Goal: Information Seeking & Learning: Learn about a topic

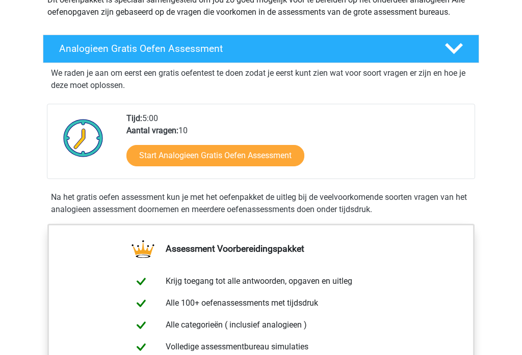
scroll to position [133, 0]
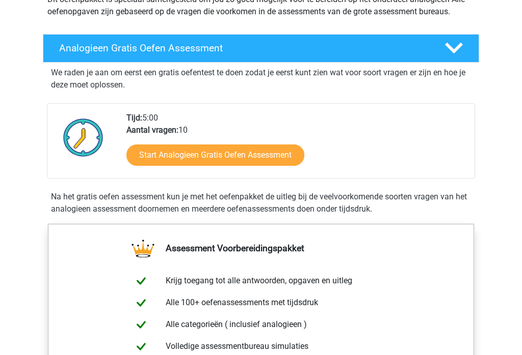
click at [278, 152] on link "Start Analogieen Gratis Oefen Assessment" at bounding box center [215, 155] width 178 height 21
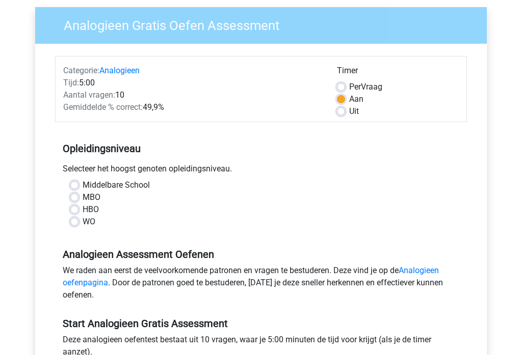
scroll to position [77, 0]
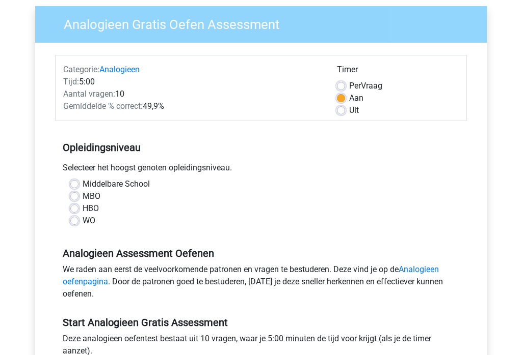
click at [83, 225] on label "WO" at bounding box center [89, 221] width 13 height 12
click at [77, 225] on input "WO" at bounding box center [74, 220] width 8 height 10
radio input "true"
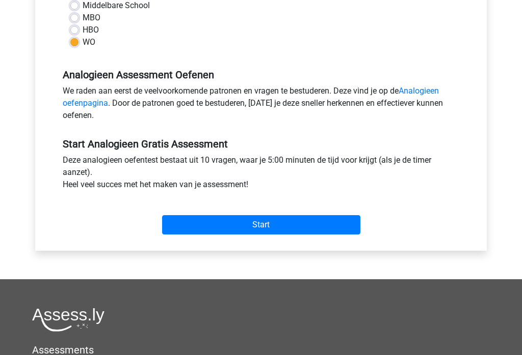
scroll to position [267, 0]
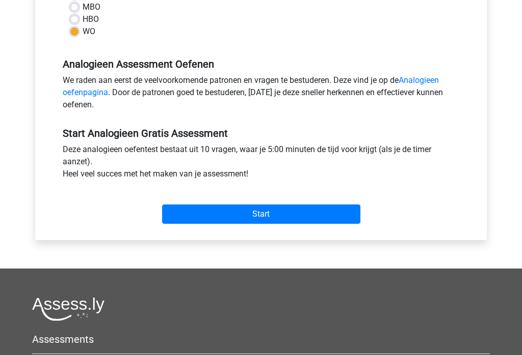
click at [252, 208] on input "Start" at bounding box center [261, 214] width 198 height 19
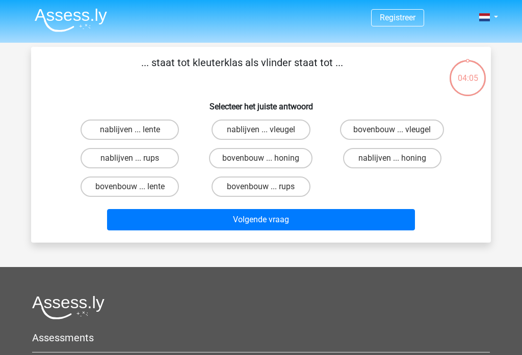
click at [278, 185] on label "bovenbouw ... rups" at bounding box center [260, 187] width 98 height 20
click at [267, 187] on input "bovenbouw ... rups" at bounding box center [264, 190] width 7 height 7
radio input "true"
click at [282, 219] on button "Volgende vraag" at bounding box center [261, 219] width 308 height 21
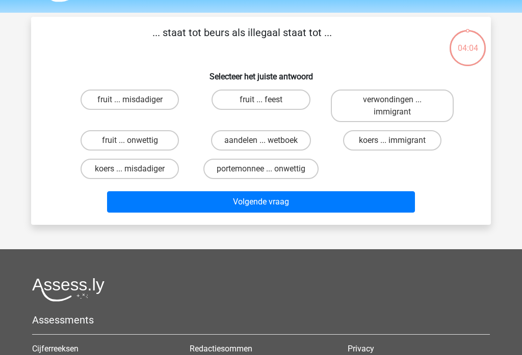
scroll to position [47, 0]
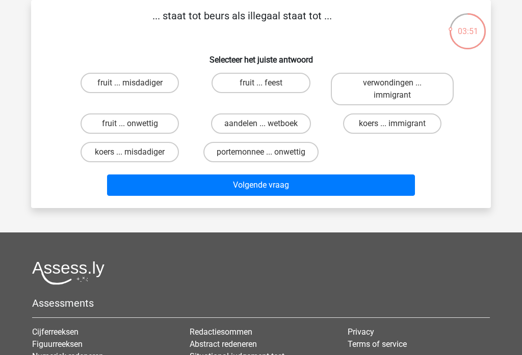
click at [133, 157] on input "koers ... misdadiger" at bounding box center [133, 155] width 7 height 7
radio input "true"
click at [263, 186] on button "Volgende vraag" at bounding box center [261, 185] width 308 height 21
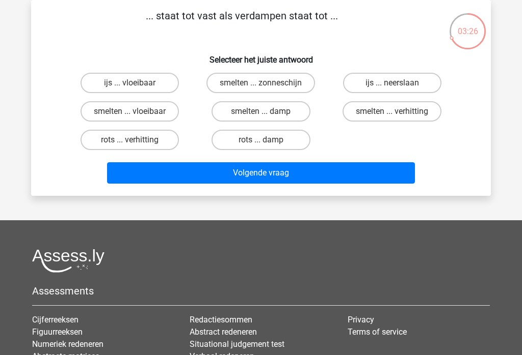
click at [262, 139] on label "rots ... damp" at bounding box center [260, 140] width 98 height 20
click at [262, 140] on input "rots ... damp" at bounding box center [264, 143] width 7 height 7
radio input "true"
click at [275, 169] on button "Volgende vraag" at bounding box center [261, 172] width 308 height 21
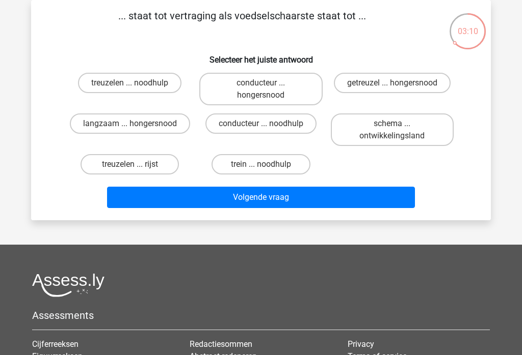
click at [393, 87] on input "getreuzel ... hongersnood" at bounding box center [395, 86] width 7 height 7
radio input "true"
click at [278, 190] on button "Volgende vraag" at bounding box center [261, 197] width 308 height 21
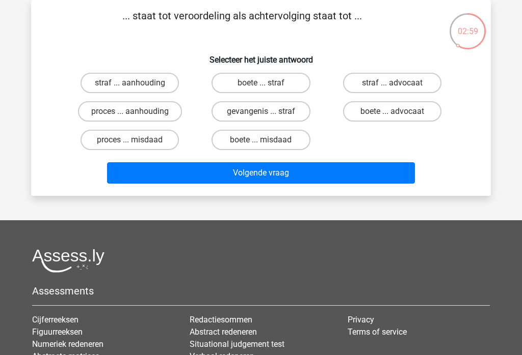
click at [143, 79] on label "straf ... aanhouding" at bounding box center [129, 83] width 98 height 20
click at [136, 83] on input "straf ... aanhouding" at bounding box center [133, 86] width 7 height 7
radio input "true"
click at [276, 170] on button "Volgende vraag" at bounding box center [261, 172] width 308 height 21
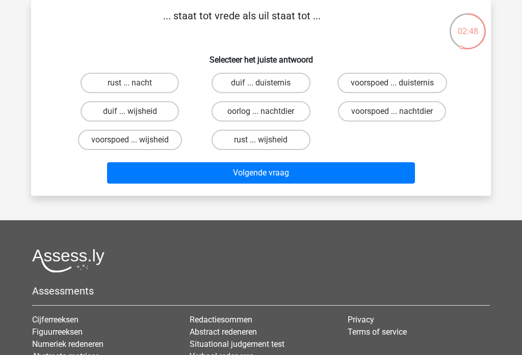
click at [140, 85] on label "rust ... nacht" at bounding box center [129, 83] width 98 height 20
click at [136, 85] on input "rust ... nacht" at bounding box center [133, 86] width 7 height 7
radio input "true"
click at [265, 134] on label "rust ... wijsheid" at bounding box center [260, 140] width 98 height 20
click at [265, 140] on input "rust ... wijsheid" at bounding box center [264, 143] width 7 height 7
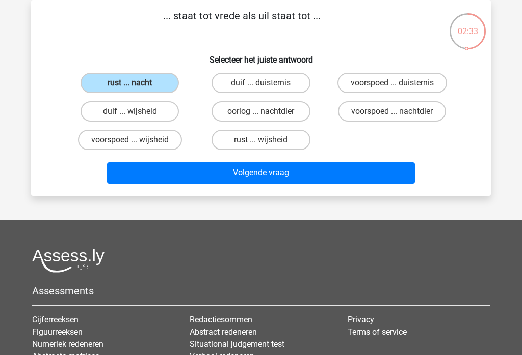
radio input "true"
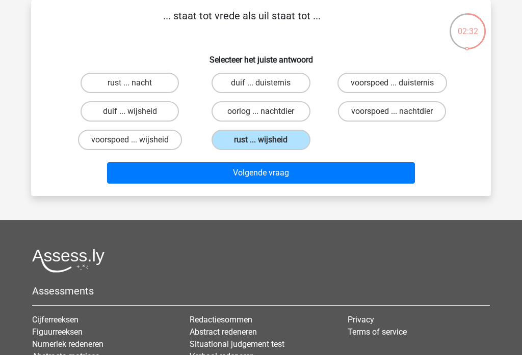
click at [270, 169] on button "Volgende vraag" at bounding box center [261, 172] width 308 height 21
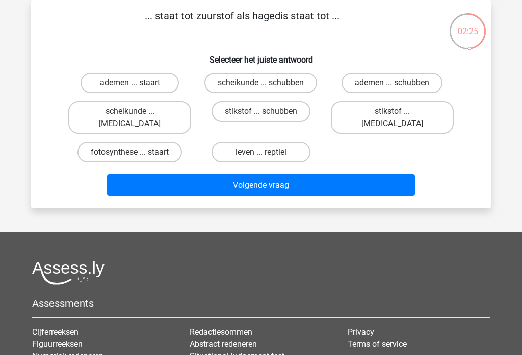
click at [141, 80] on label "ademen ... staart" at bounding box center [129, 83] width 98 height 20
click at [136, 83] on input "ademen ... staart" at bounding box center [133, 86] width 7 height 7
radio input "true"
click at [284, 175] on button "Volgende vraag" at bounding box center [261, 185] width 308 height 21
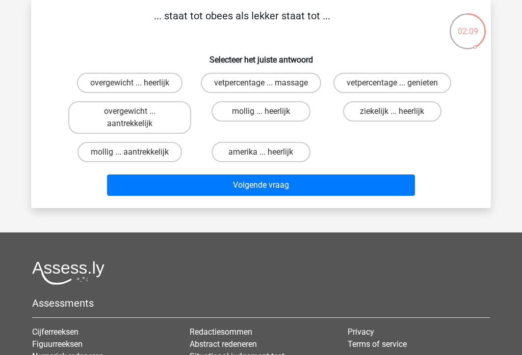
click at [135, 150] on label "mollig ... aantrekkelijk" at bounding box center [129, 152] width 104 height 20
click at [135, 152] on input "mollig ... aantrekkelijk" at bounding box center [133, 155] width 7 height 7
radio input "true"
click at [250, 180] on button "Volgende vraag" at bounding box center [261, 185] width 308 height 21
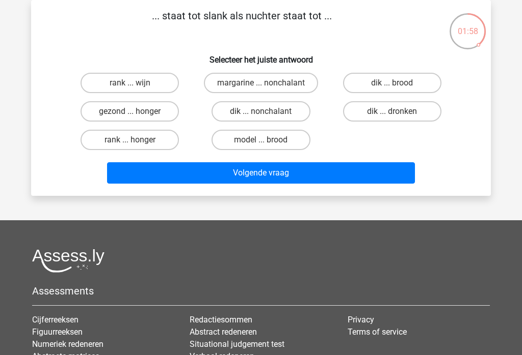
click at [394, 109] on label "dik ... dronken" at bounding box center [392, 111] width 98 height 20
click at [394, 112] on input "dik ... dronken" at bounding box center [395, 115] width 7 height 7
radio input "true"
click at [278, 175] on button "Volgende vraag" at bounding box center [261, 172] width 308 height 21
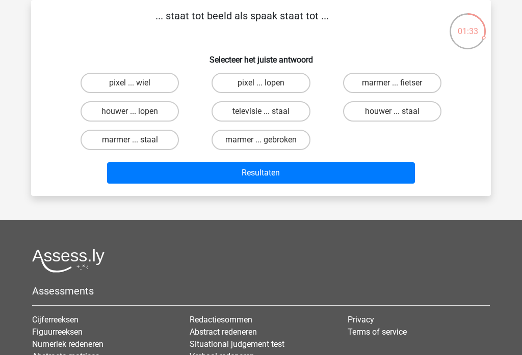
click at [149, 79] on label "pixel ... wiel" at bounding box center [129, 83] width 98 height 20
click at [136, 83] on input "pixel ... wiel" at bounding box center [133, 86] width 7 height 7
radio input "true"
click at [279, 167] on button "Resultaten" at bounding box center [261, 172] width 308 height 21
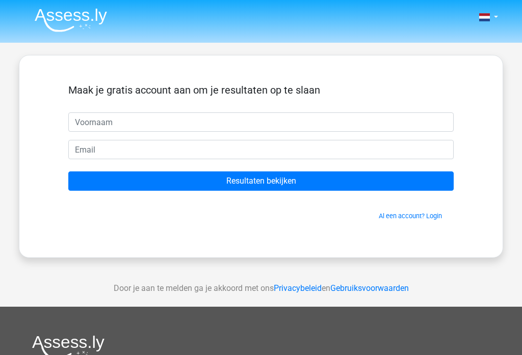
click at [116, 123] on input "text" at bounding box center [260, 122] width 385 height 19
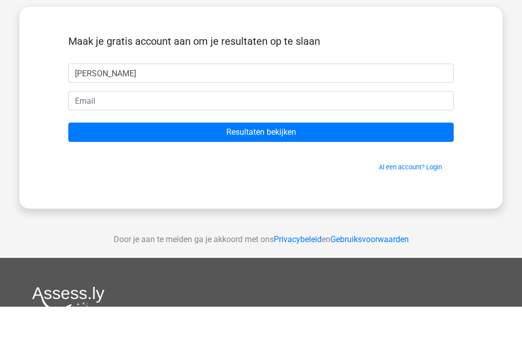
type input "Erik"
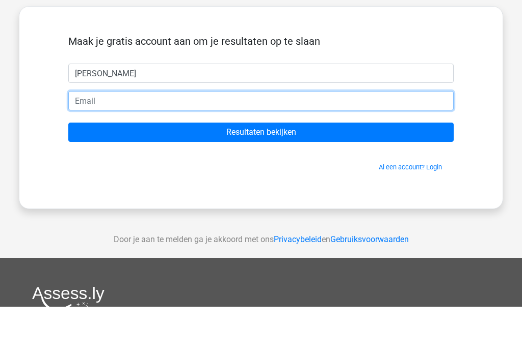
click at [127, 140] on input "email" at bounding box center [260, 149] width 385 height 19
type input "e.vandewaeter@kpnmail.nl"
click at [261, 172] on input "Resultaten bekijken" at bounding box center [260, 181] width 385 height 19
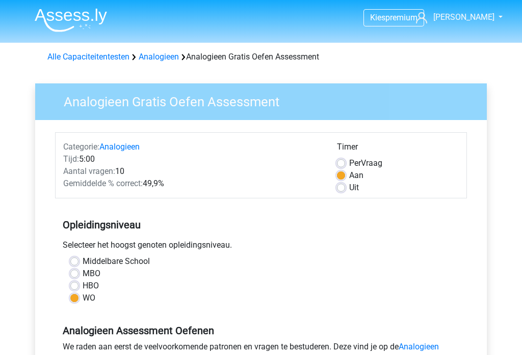
scroll to position [283, 0]
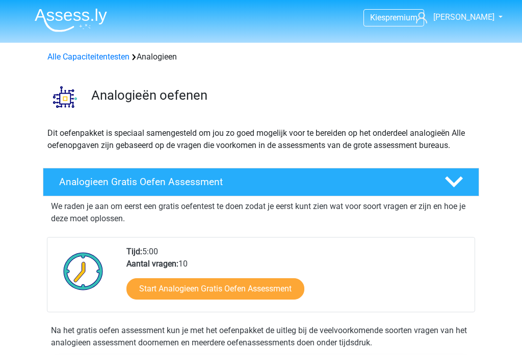
click at [230, 286] on link "Start Analogieen Gratis Oefen Assessment" at bounding box center [215, 289] width 178 height 21
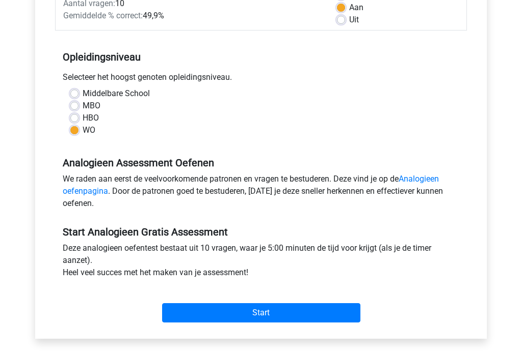
scroll to position [168, 0]
click at [260, 313] on input "Start" at bounding box center [261, 313] width 198 height 19
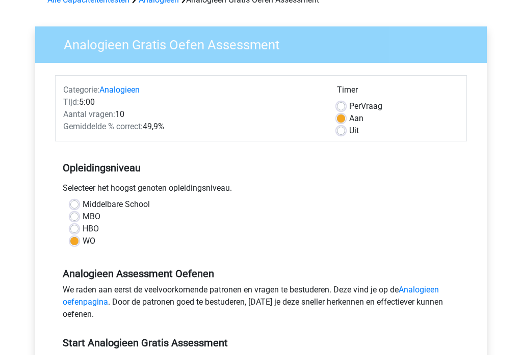
scroll to position [0, 0]
